Goal: Find contact information: Find contact information

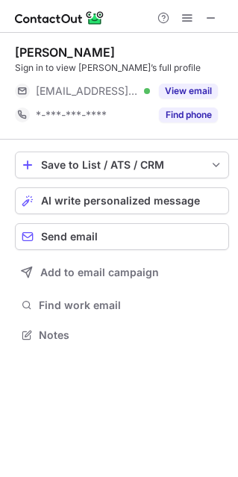
scroll to position [324, 238]
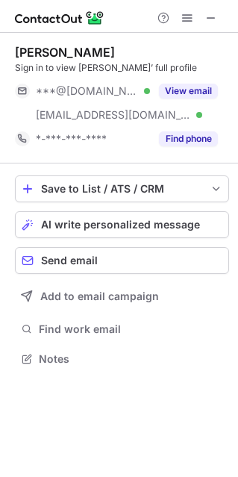
scroll to position [348, 238]
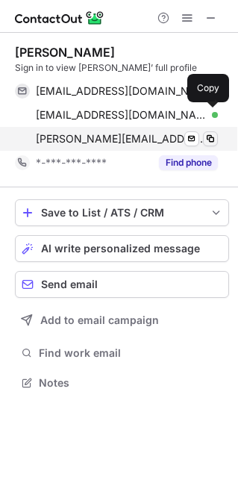
scroll to position [372, 238]
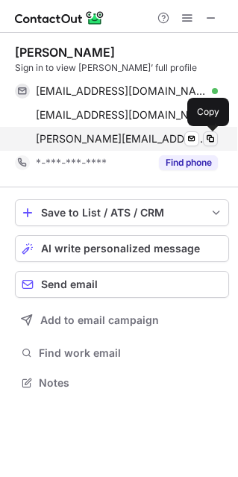
click at [211, 138] on span at bounding box center [211, 139] width 12 height 12
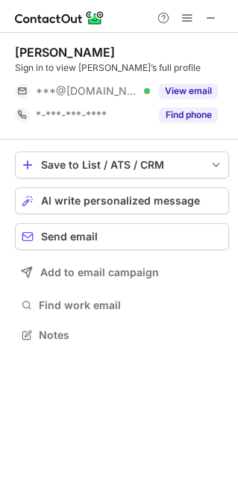
scroll to position [324, 238]
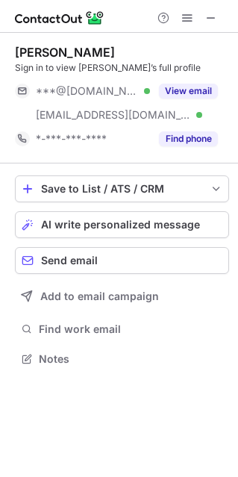
scroll to position [348, 238]
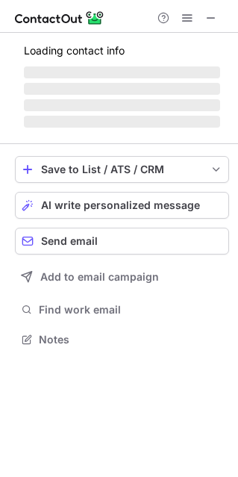
scroll to position [348, 238]
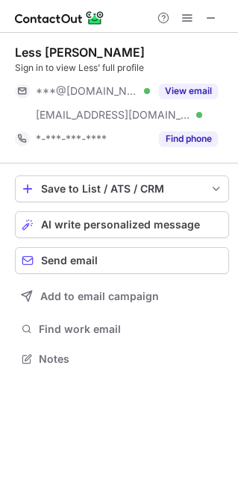
scroll to position [348, 238]
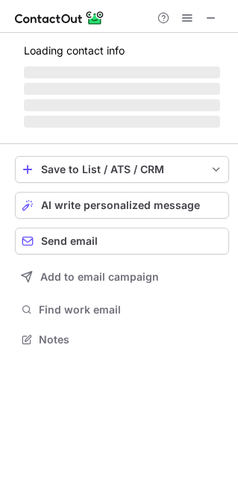
scroll to position [330, 238]
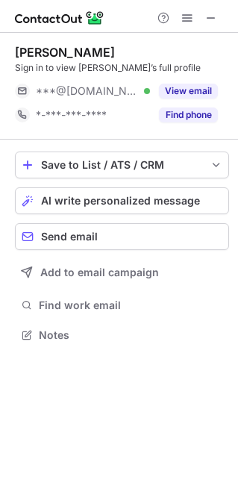
scroll to position [324, 238]
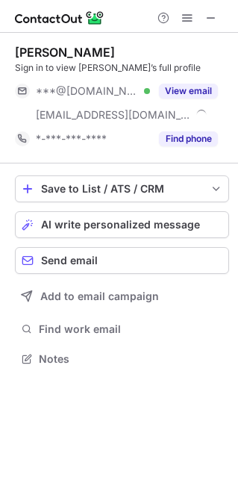
scroll to position [348, 238]
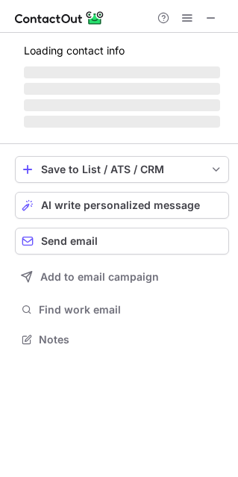
scroll to position [348, 238]
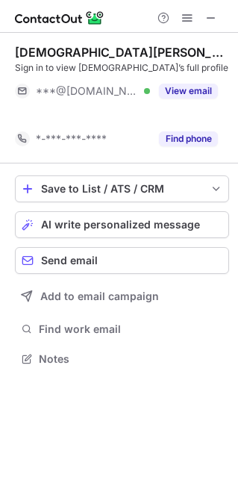
scroll to position [324, 238]
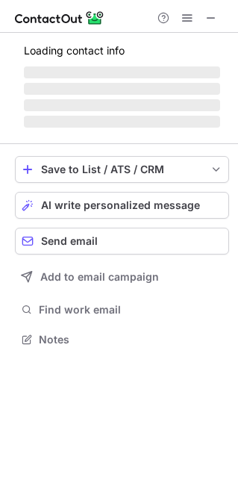
scroll to position [324, 238]
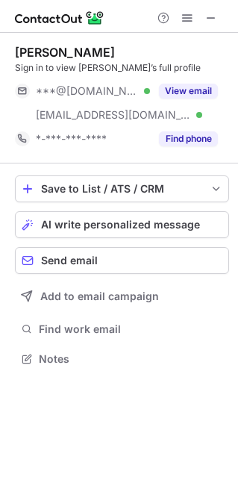
scroll to position [348, 238]
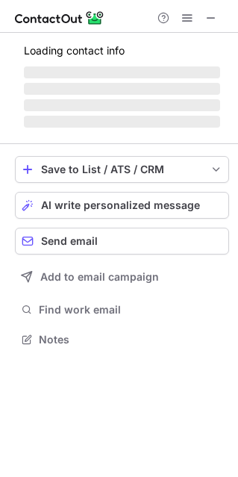
scroll to position [324, 238]
